Goal: Task Accomplishment & Management: Complete application form

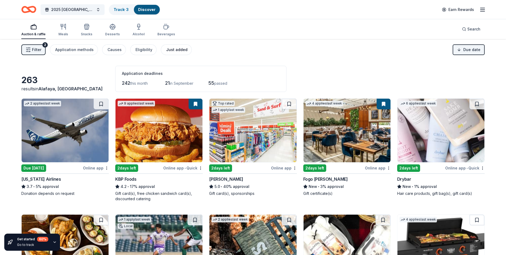
click at [167, 51] on div "Just added" at bounding box center [176, 49] width 21 height 6
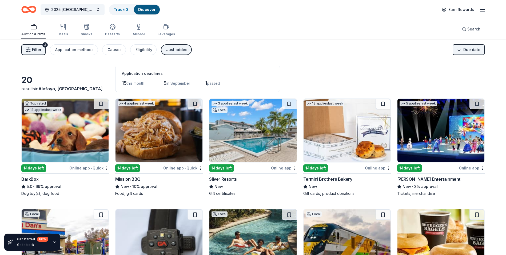
click at [176, 53] on div "Just added" at bounding box center [176, 49] width 21 height 6
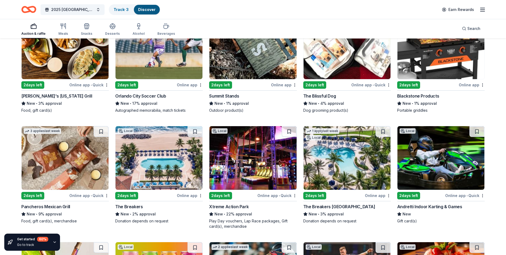
scroll to position [267, 0]
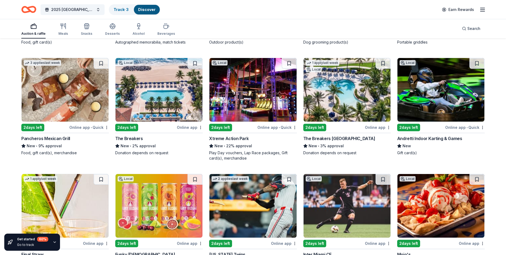
click at [74, 102] on img at bounding box center [65, 90] width 87 height 64
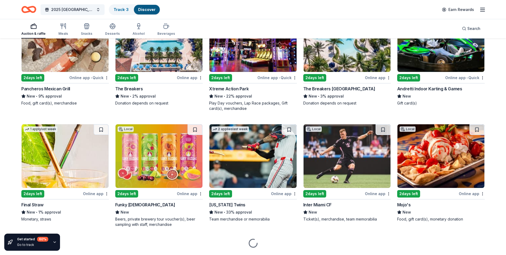
scroll to position [331, 0]
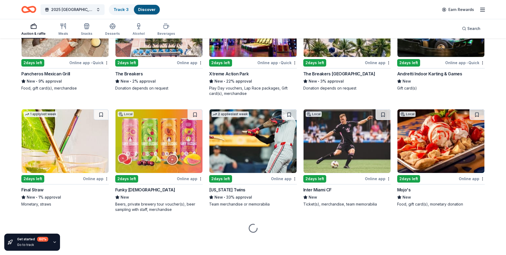
click at [88, 147] on img at bounding box center [65, 141] width 87 height 64
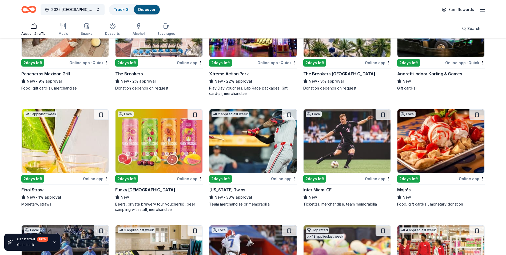
click at [170, 130] on img at bounding box center [159, 141] width 87 height 64
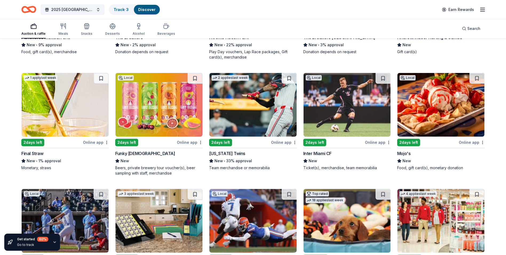
scroll to position [358, 0]
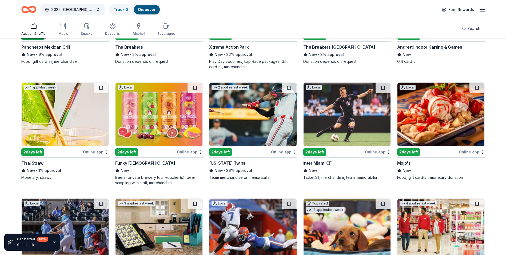
click at [436, 125] on img at bounding box center [441, 114] width 87 height 64
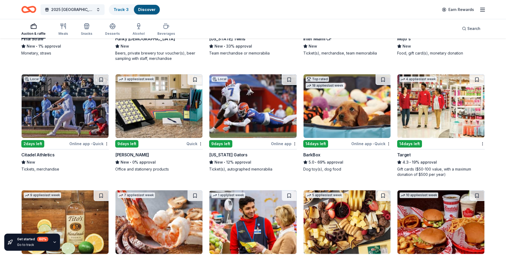
scroll to position [492, 0]
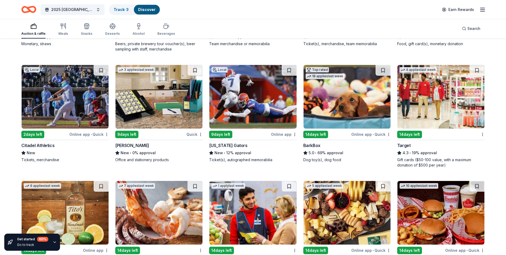
click at [346, 100] on img at bounding box center [347, 97] width 87 height 64
click at [427, 106] on img at bounding box center [441, 97] width 87 height 64
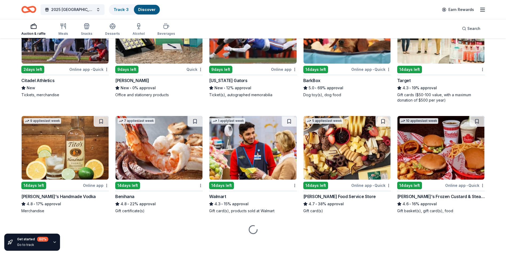
scroll to position [558, 0]
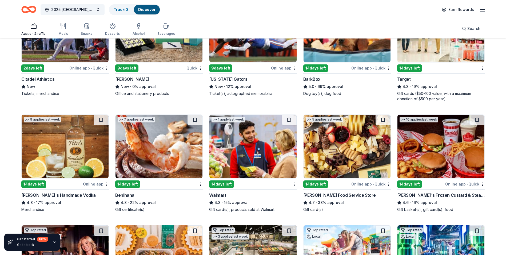
click at [164, 161] on img at bounding box center [159, 146] width 87 height 64
click at [252, 169] on img at bounding box center [252, 146] width 87 height 64
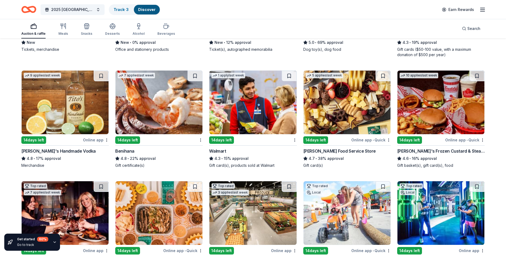
scroll to position [638, 0]
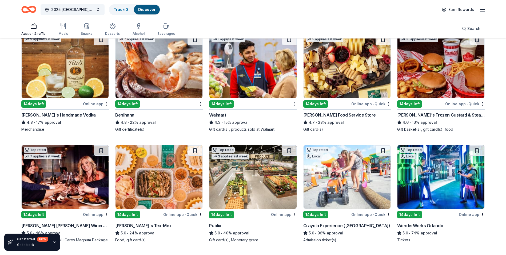
click at [439, 79] on img at bounding box center [441, 66] width 87 height 64
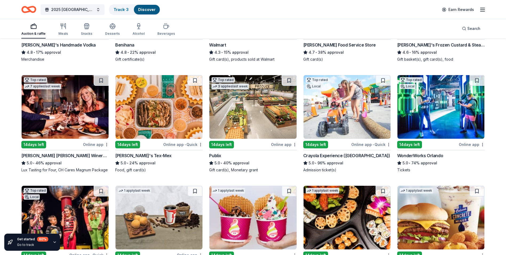
scroll to position [718, 0]
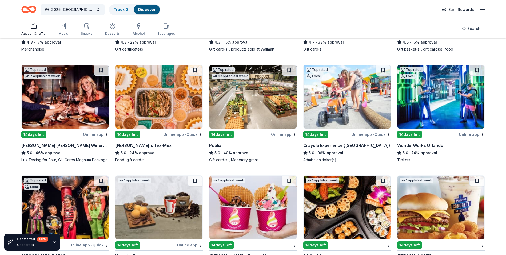
click at [259, 120] on img at bounding box center [252, 97] width 87 height 64
click at [266, 126] on img at bounding box center [252, 97] width 87 height 64
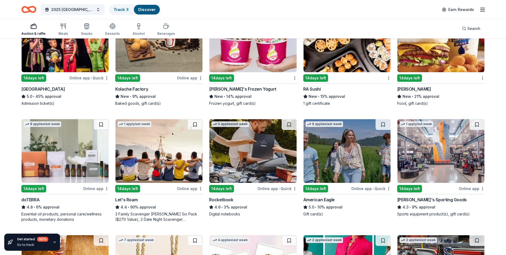
scroll to position [885, 0]
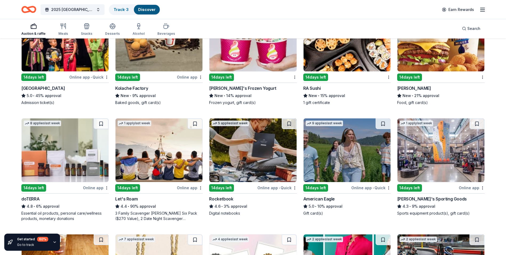
click at [152, 145] on img at bounding box center [159, 150] width 87 height 64
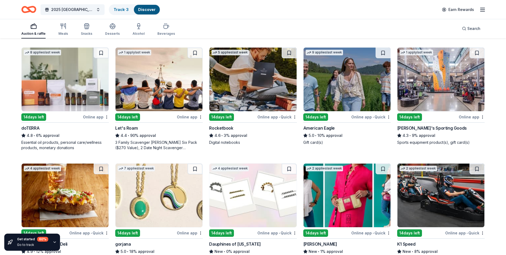
scroll to position [965, 0]
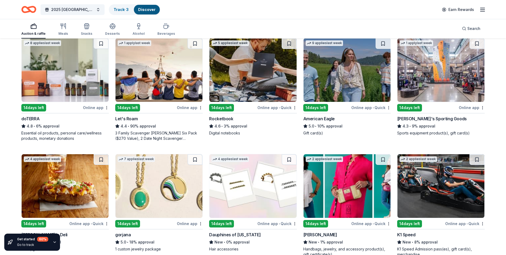
click at [430, 82] on img at bounding box center [441, 70] width 87 height 64
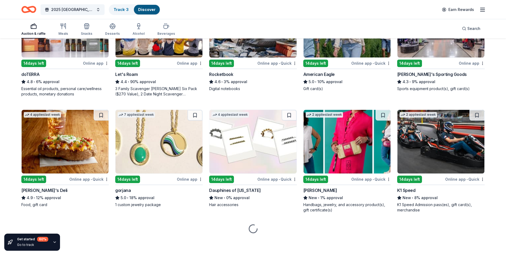
scroll to position [1010, 0]
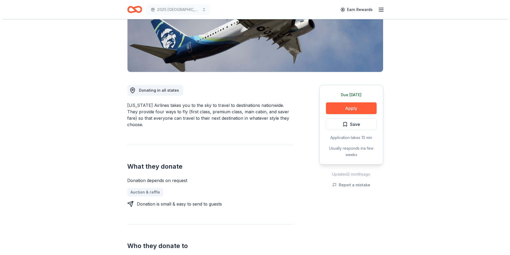
scroll to position [53, 0]
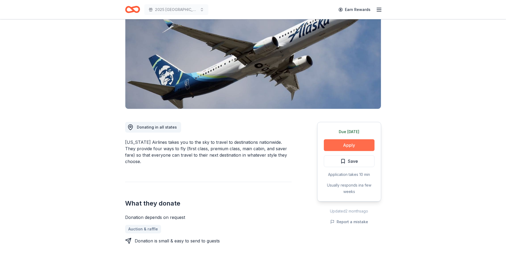
click at [348, 145] on button "Apply" at bounding box center [349, 145] width 51 height 12
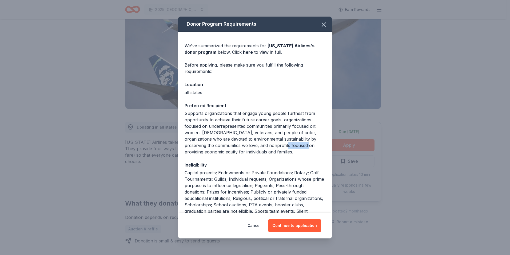
click at [348, 145] on div "Donor Program Requirements We've summarized the requirements for Alaska Airline…" at bounding box center [255, 127] width 510 height 255
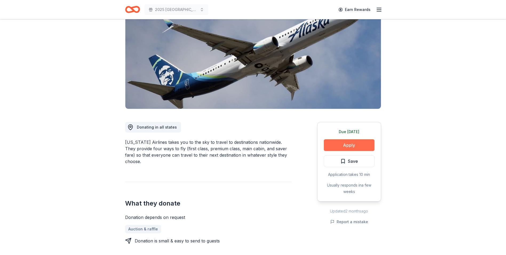
click at [358, 148] on button "Apply" at bounding box center [349, 145] width 51 height 12
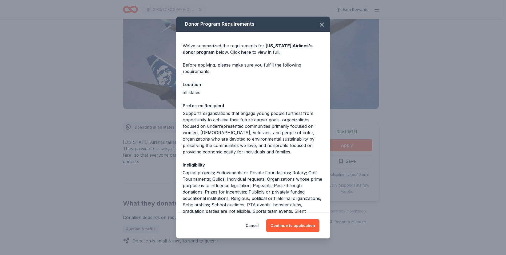
click at [358, 148] on div "Donor Program Requirements We've summarized the requirements for Alaska Airline…" at bounding box center [253, 127] width 506 height 255
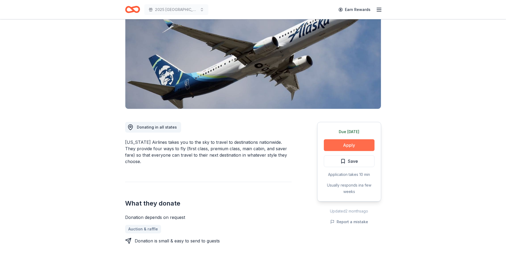
click at [348, 146] on button "Apply" at bounding box center [349, 145] width 51 height 12
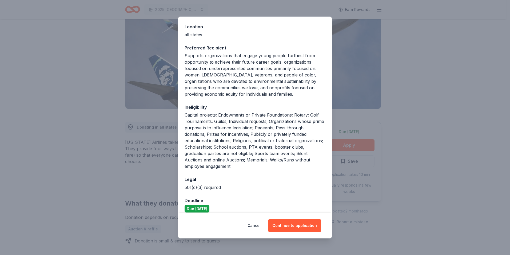
scroll to position [64, 0]
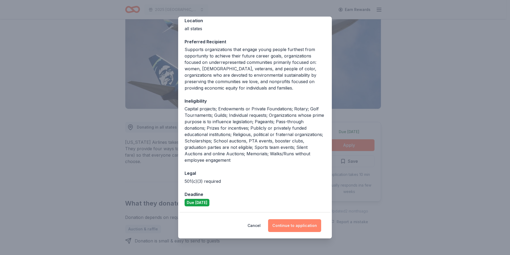
click at [294, 228] on button "Continue to application" at bounding box center [294, 225] width 53 height 13
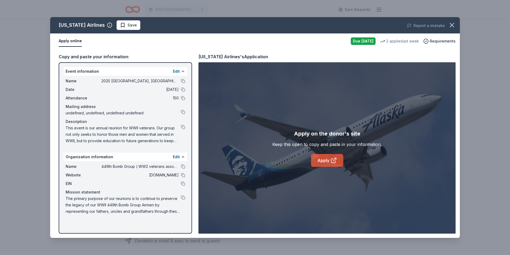
click at [325, 161] on link "Apply" at bounding box center [327, 160] width 32 height 13
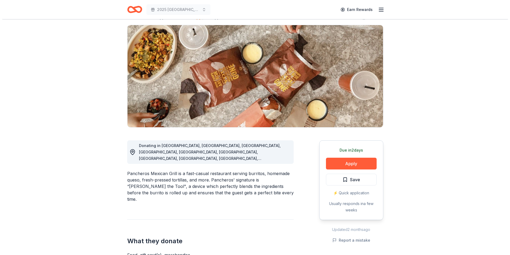
scroll to position [27, 0]
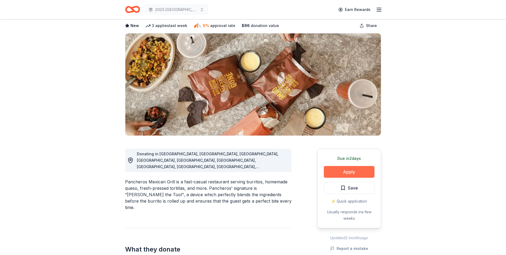
click at [350, 173] on button "Apply" at bounding box center [349, 172] width 51 height 12
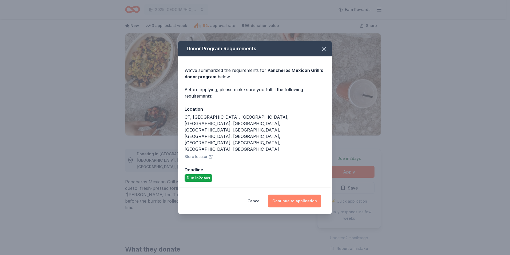
click at [303, 194] on button "Continue to application" at bounding box center [294, 200] width 53 height 13
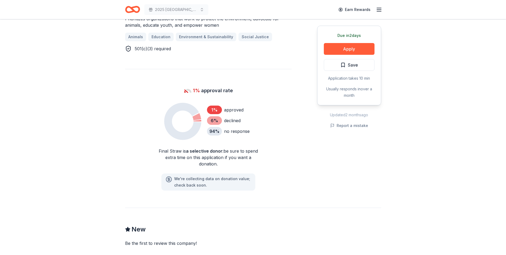
scroll to position [347, 0]
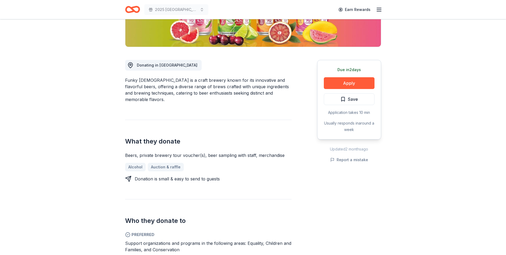
scroll to position [107, 0]
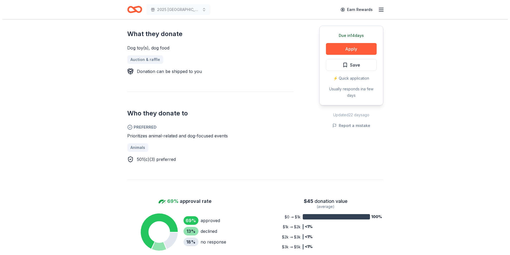
scroll to position [107, 0]
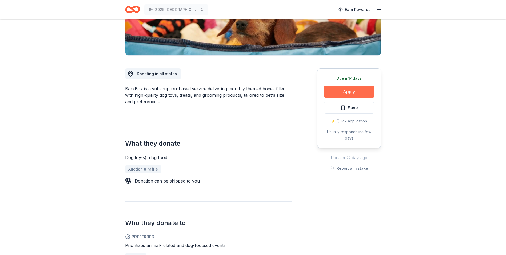
click at [343, 88] on button "Apply" at bounding box center [349, 92] width 51 height 12
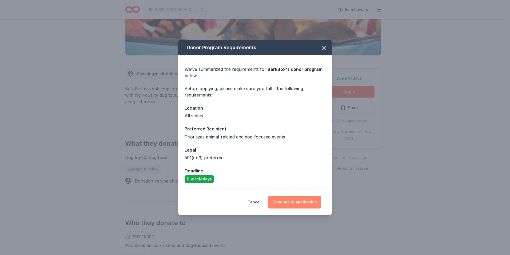
click at [302, 200] on button "Continue to application" at bounding box center [294, 201] width 53 height 13
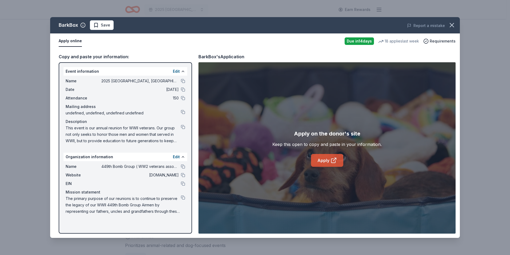
click at [323, 161] on link "Apply" at bounding box center [327, 160] width 32 height 13
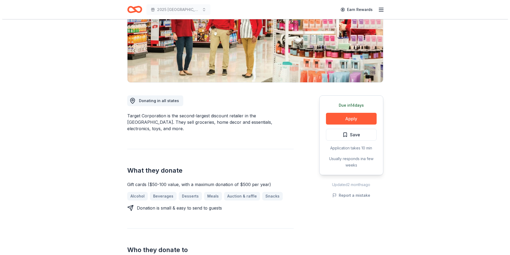
scroll to position [53, 0]
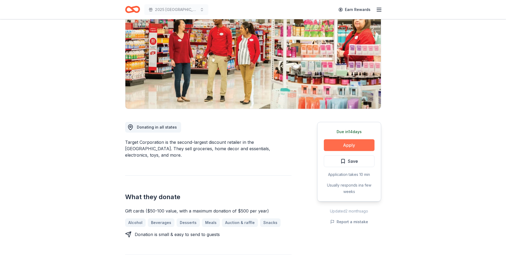
click at [350, 145] on button "Apply" at bounding box center [349, 145] width 51 height 12
click at [339, 146] on button "Apply" at bounding box center [349, 145] width 51 height 12
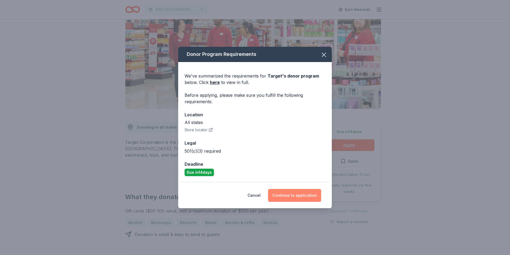
click at [302, 196] on button "Continue to application" at bounding box center [294, 195] width 53 height 13
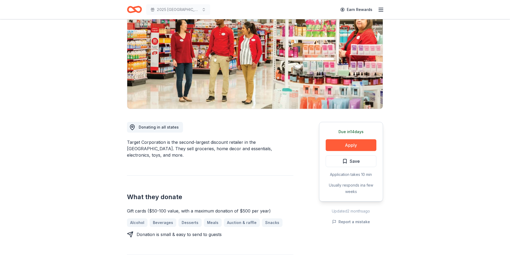
click at [302, 196] on button "Continue to application" at bounding box center [293, 192] width 50 height 12
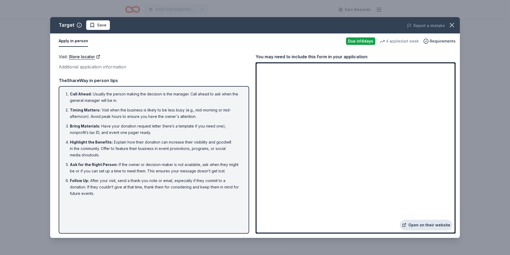
click at [435, 223] on link "Open on their website" at bounding box center [426, 224] width 53 height 11
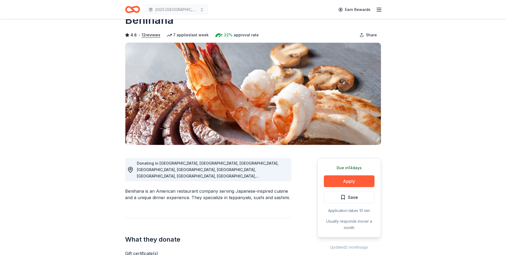
scroll to position [27, 0]
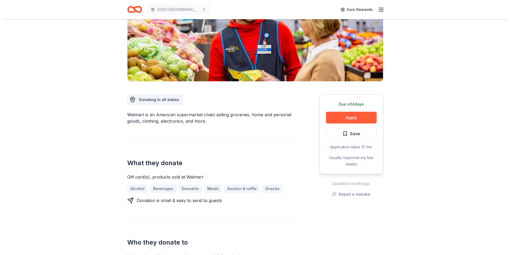
scroll to position [80, 0]
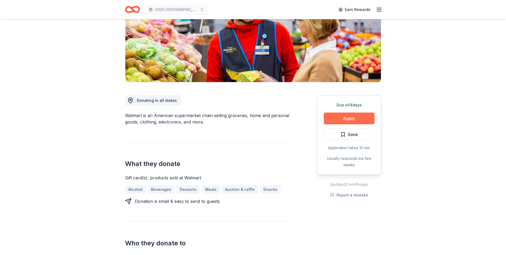
click at [352, 118] on button "Apply" at bounding box center [349, 118] width 51 height 12
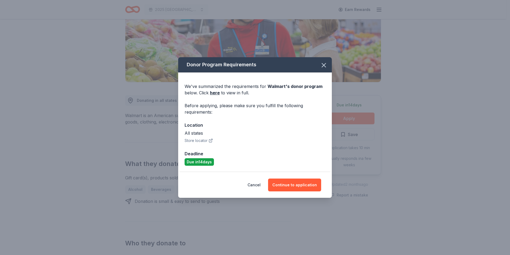
click at [352, 118] on div "Donor Program Requirements We've summarized the requirements for Walmart 's don…" at bounding box center [255, 127] width 510 height 255
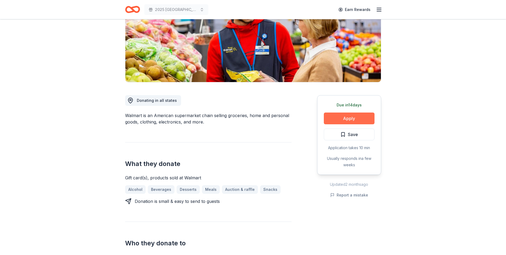
click at [352, 122] on button "Apply" at bounding box center [349, 118] width 51 height 12
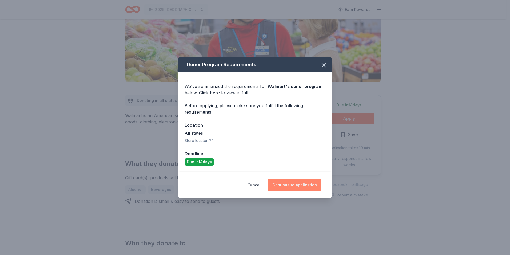
click at [298, 183] on button "Continue to application" at bounding box center [294, 184] width 53 height 13
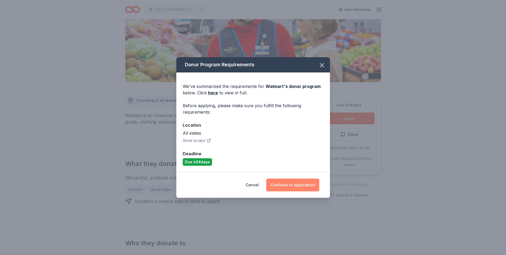
click at [298, 183] on button "Continue to application" at bounding box center [292, 184] width 53 height 13
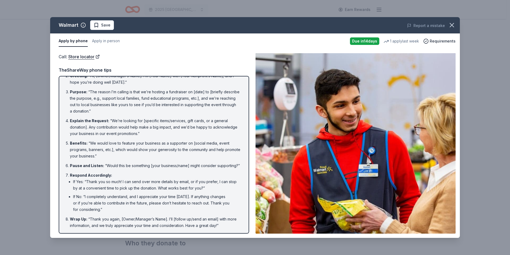
scroll to position [30, 0]
click at [440, 41] on span "Requirements" at bounding box center [443, 41] width 26 height 6
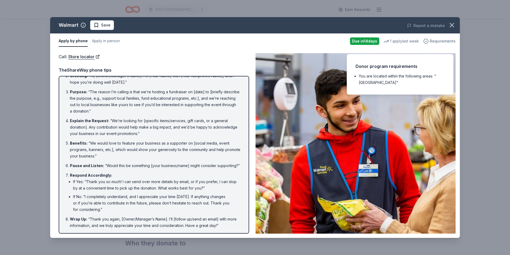
click at [440, 41] on span "Requirements" at bounding box center [443, 41] width 26 height 6
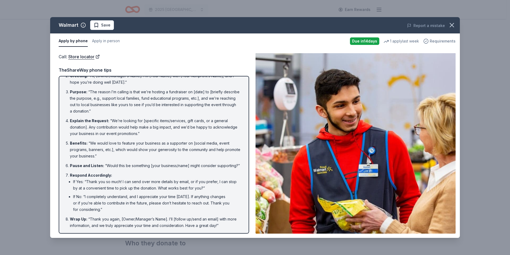
click at [440, 41] on span "Requirements" at bounding box center [443, 41] width 26 height 6
click at [294, 89] on img at bounding box center [356, 143] width 200 height 180
click at [112, 41] on button "Apply in person" at bounding box center [106, 40] width 28 height 11
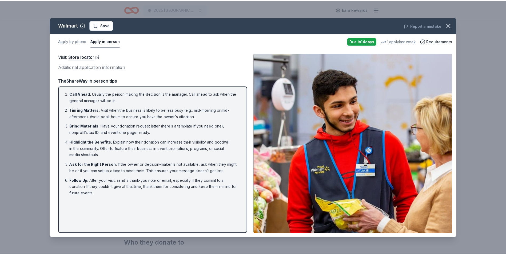
scroll to position [0, 0]
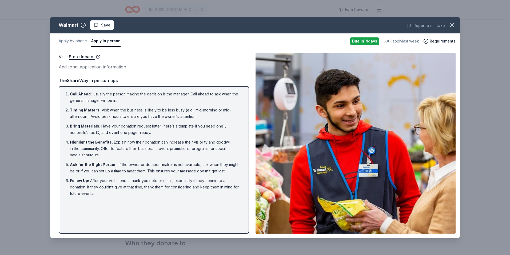
click at [253, 245] on div "Walmart Save Report a mistake Apply by phone Apply in person Due in 14 days 1 a…" at bounding box center [255, 127] width 510 height 255
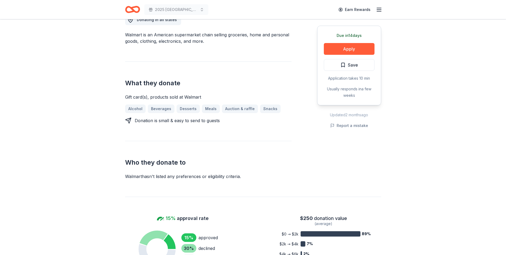
scroll to position [160, 0]
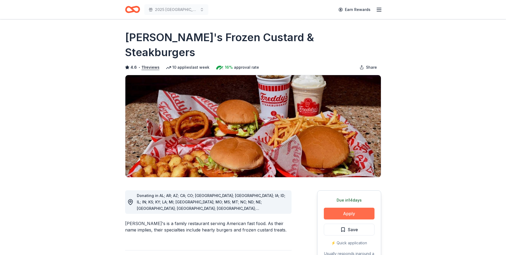
click at [351, 207] on button "Apply" at bounding box center [349, 213] width 51 height 12
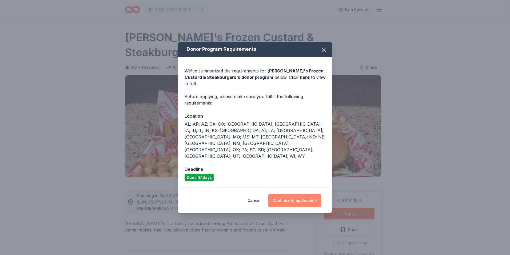
click at [293, 194] on button "Continue to application" at bounding box center [294, 200] width 53 height 13
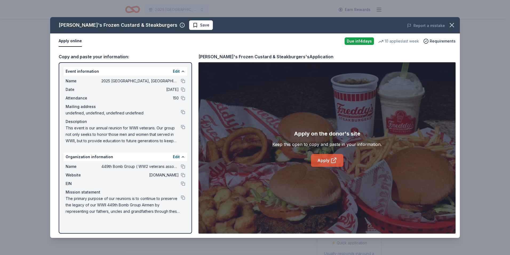
click at [327, 159] on link "Apply" at bounding box center [327, 160] width 32 height 13
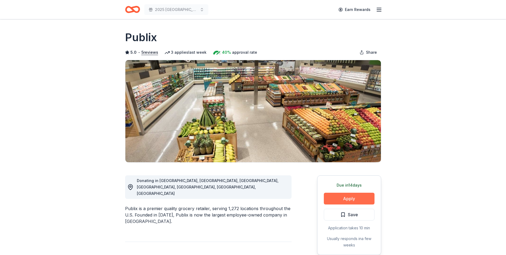
click at [348, 196] on button "Apply" at bounding box center [349, 198] width 51 height 12
click at [356, 195] on button "Apply" at bounding box center [349, 198] width 51 height 12
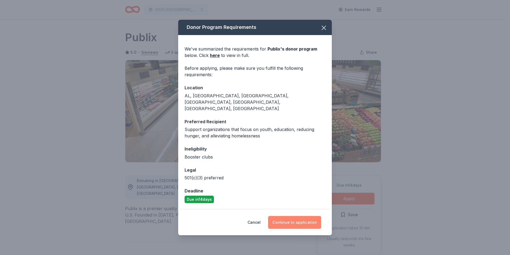
click at [295, 216] on button "Continue to application" at bounding box center [294, 222] width 53 height 13
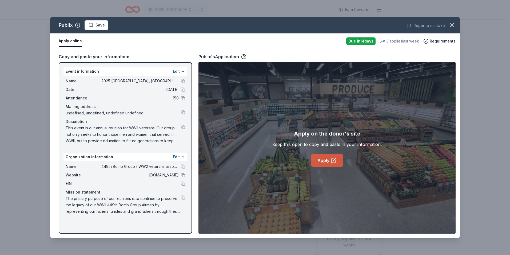
click at [327, 158] on link "Apply" at bounding box center [327, 160] width 32 height 13
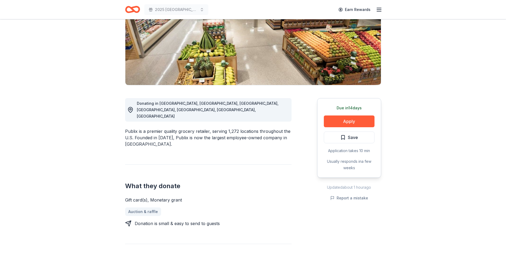
scroll to position [27, 0]
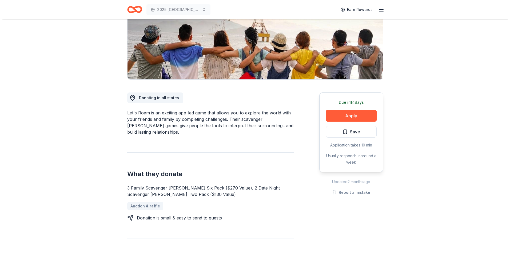
scroll to position [80, 0]
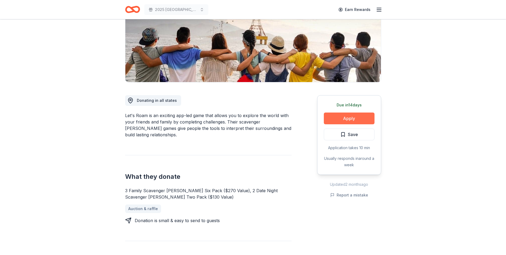
click at [347, 118] on button "Apply" at bounding box center [349, 118] width 51 height 12
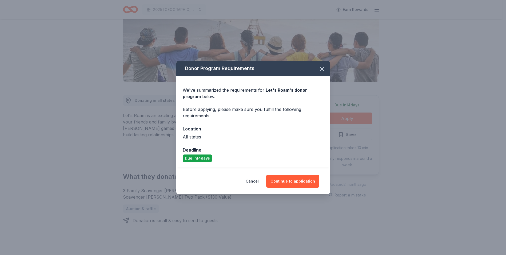
click at [347, 118] on div "Donor Program Requirements We've summarized the requirements for Let's Roam 's …" at bounding box center [253, 127] width 506 height 255
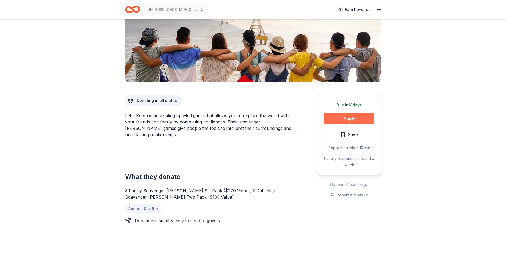
click at [352, 120] on button "Apply" at bounding box center [349, 118] width 51 height 12
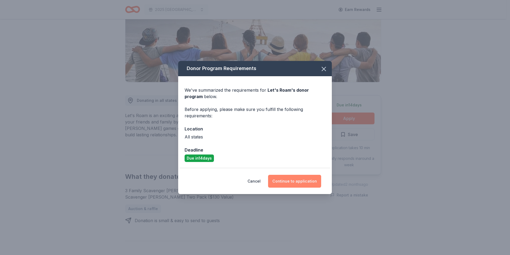
click at [300, 180] on button "Continue to application" at bounding box center [294, 181] width 53 height 13
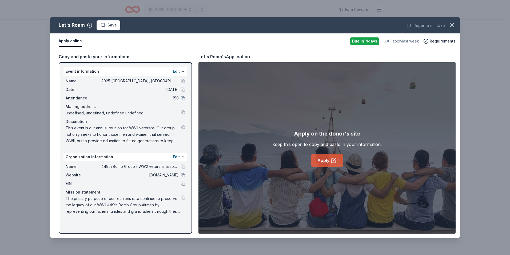
click at [327, 162] on link "Apply" at bounding box center [327, 160] width 32 height 13
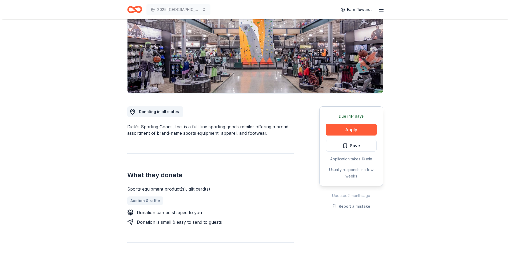
scroll to position [53, 0]
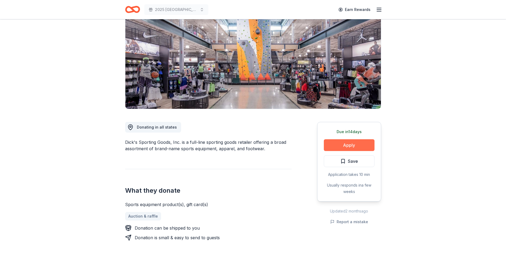
click at [347, 144] on button "Apply" at bounding box center [349, 145] width 51 height 12
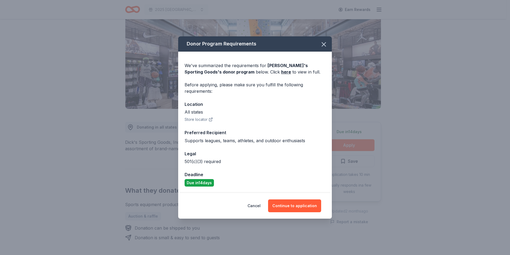
click at [347, 144] on div "Donor Program Requirements We've summarized the requirements for [PERSON_NAME]'…" at bounding box center [255, 127] width 510 height 255
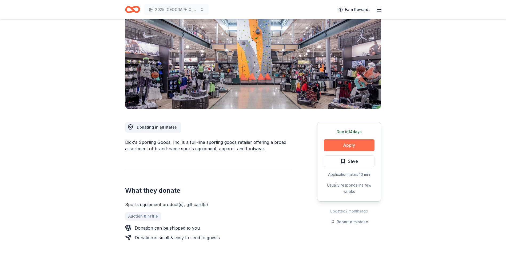
click at [348, 144] on button "Apply" at bounding box center [349, 145] width 51 height 12
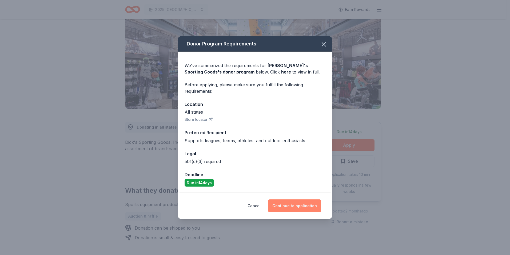
click at [306, 204] on button "Continue to application" at bounding box center [294, 205] width 53 height 13
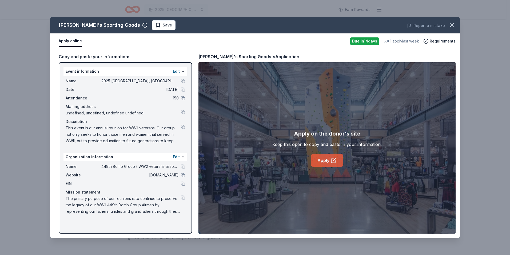
click at [326, 158] on link "Apply" at bounding box center [327, 160] width 32 height 13
